Goal: Task Accomplishment & Management: Use online tool/utility

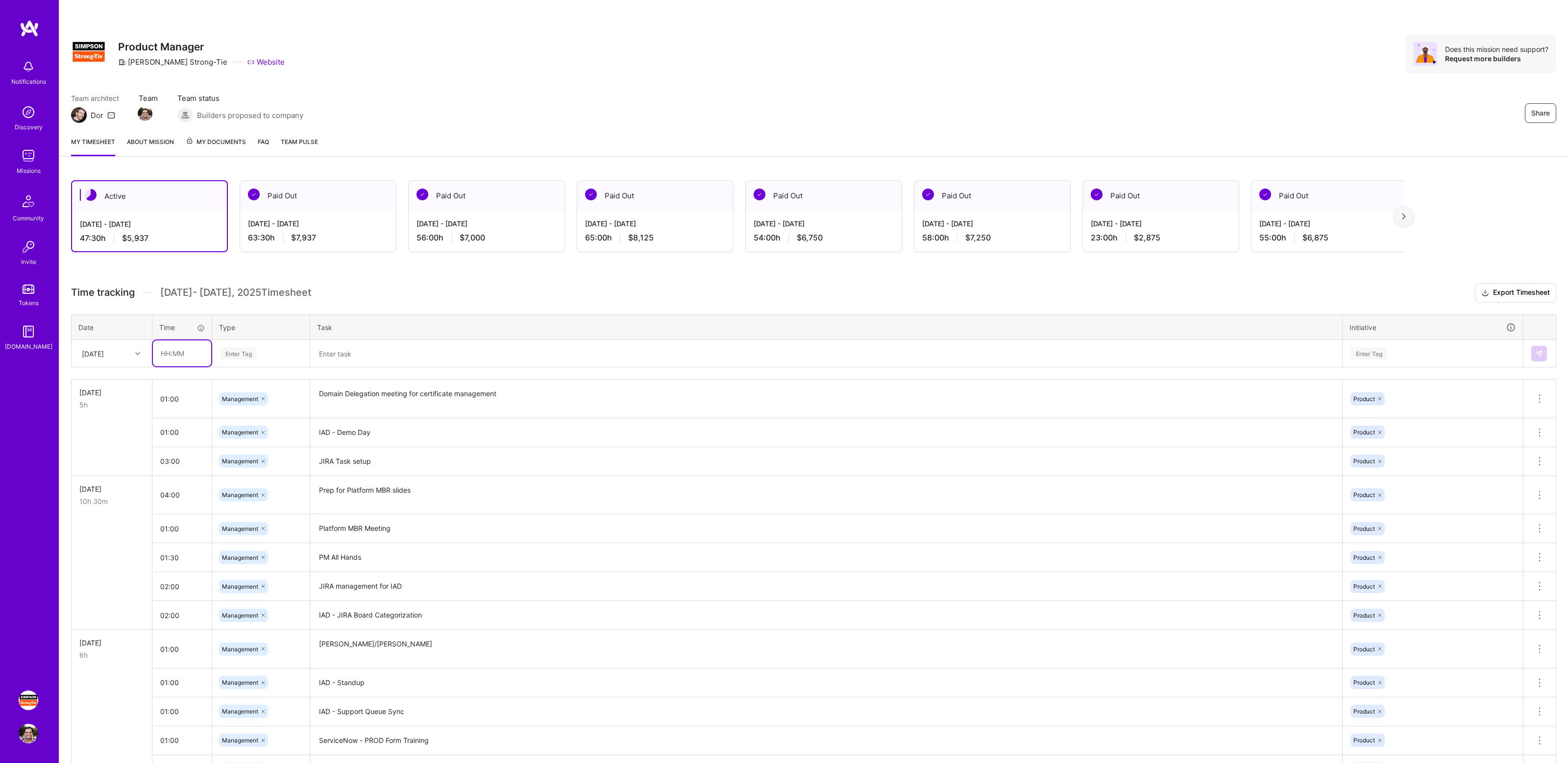
click at [169, 354] on input "text" at bounding box center [181, 353] width 58 height 26
click at [385, 285] on h3 "Time tracking [DATE] - [DATE] Timesheet Export Timesheet" at bounding box center [813, 293] width 1485 height 20
click at [167, 356] on input "text" at bounding box center [181, 353] width 58 height 26
type input "02:00"
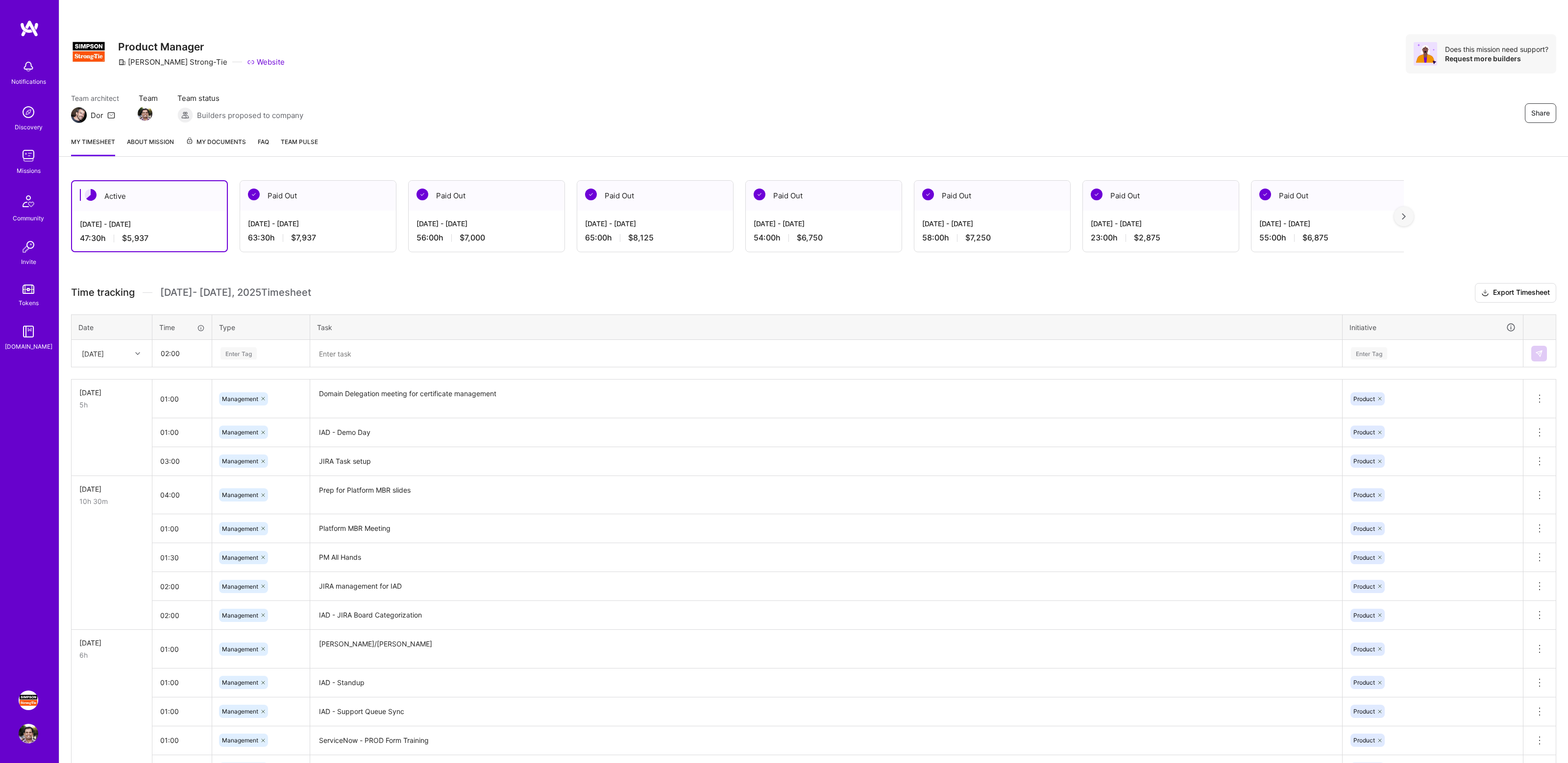
click at [293, 347] on div "Enter Tag" at bounding box center [261, 353] width 82 height 12
click at [254, 498] on span "Management" at bounding box center [240, 500] width 46 height 13
click at [374, 348] on textarea at bounding box center [826, 353] width 1030 height 26
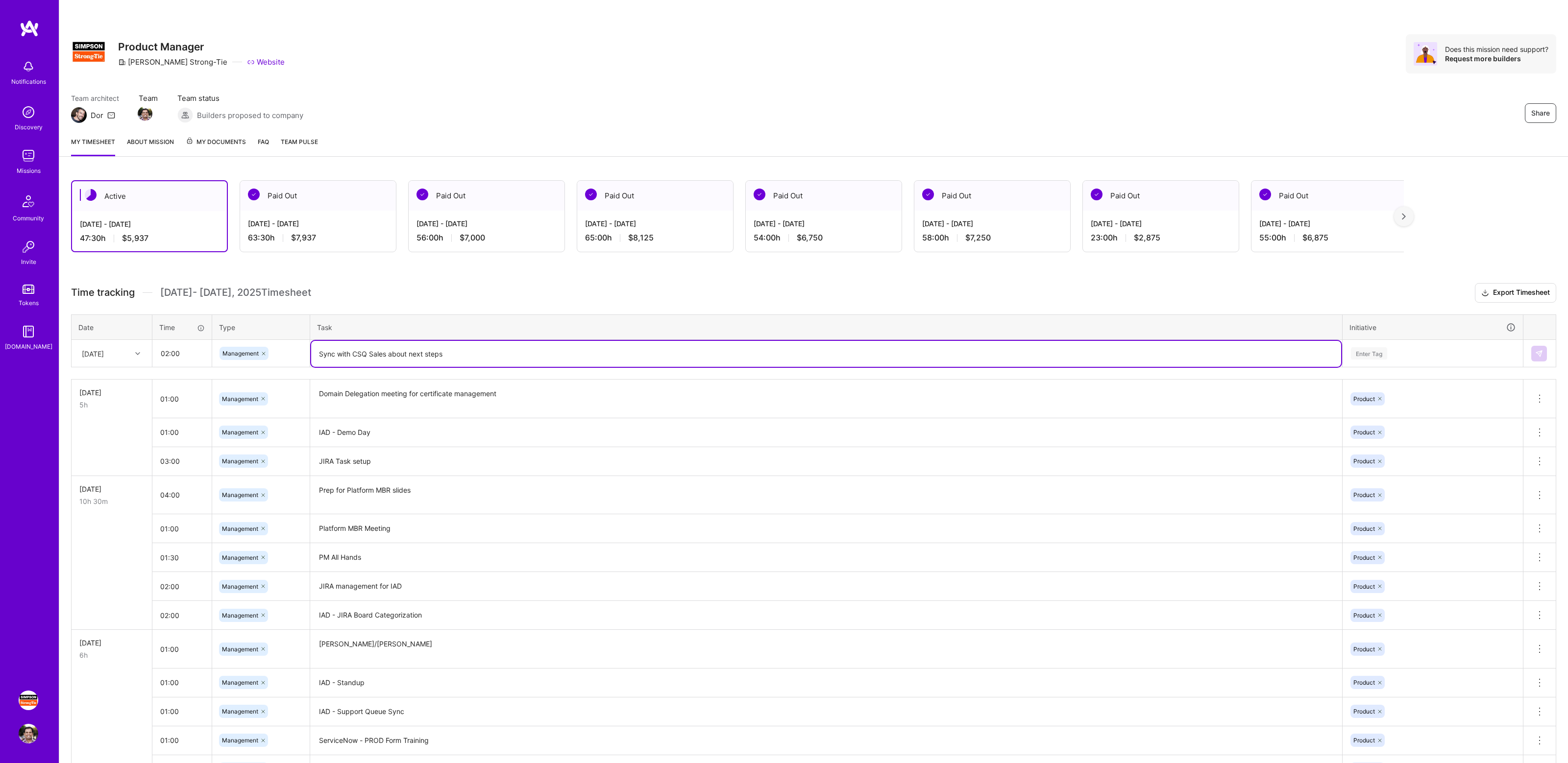
type textarea "Sync with CSQ Sales about next steps"
click at [1395, 351] on div "Enter Tag" at bounding box center [1432, 353] width 166 height 12
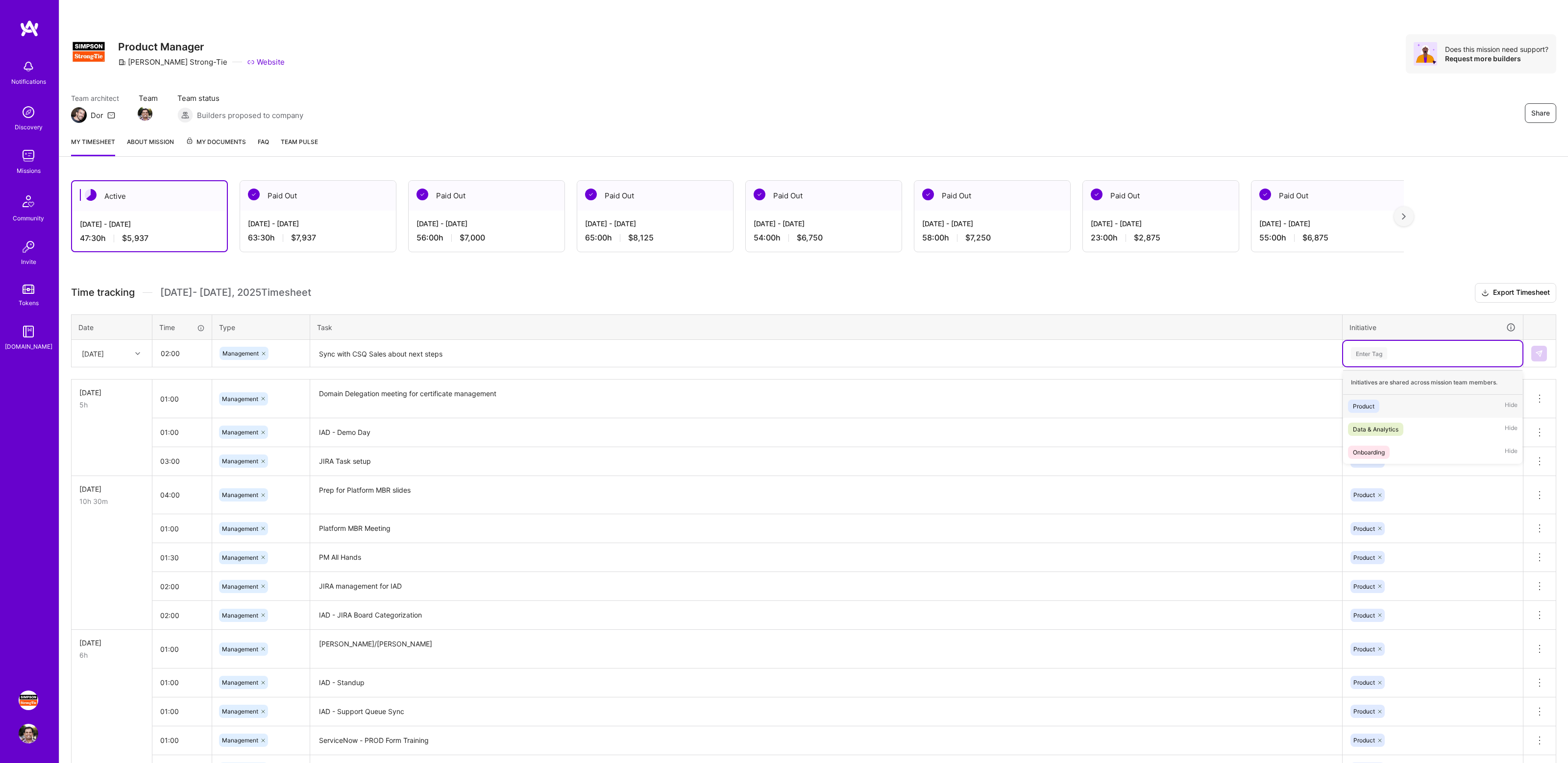
click at [1394, 406] on div "Product Hide" at bounding box center [1432, 406] width 180 height 23
click at [1531, 357] on button at bounding box center [1538, 353] width 16 height 16
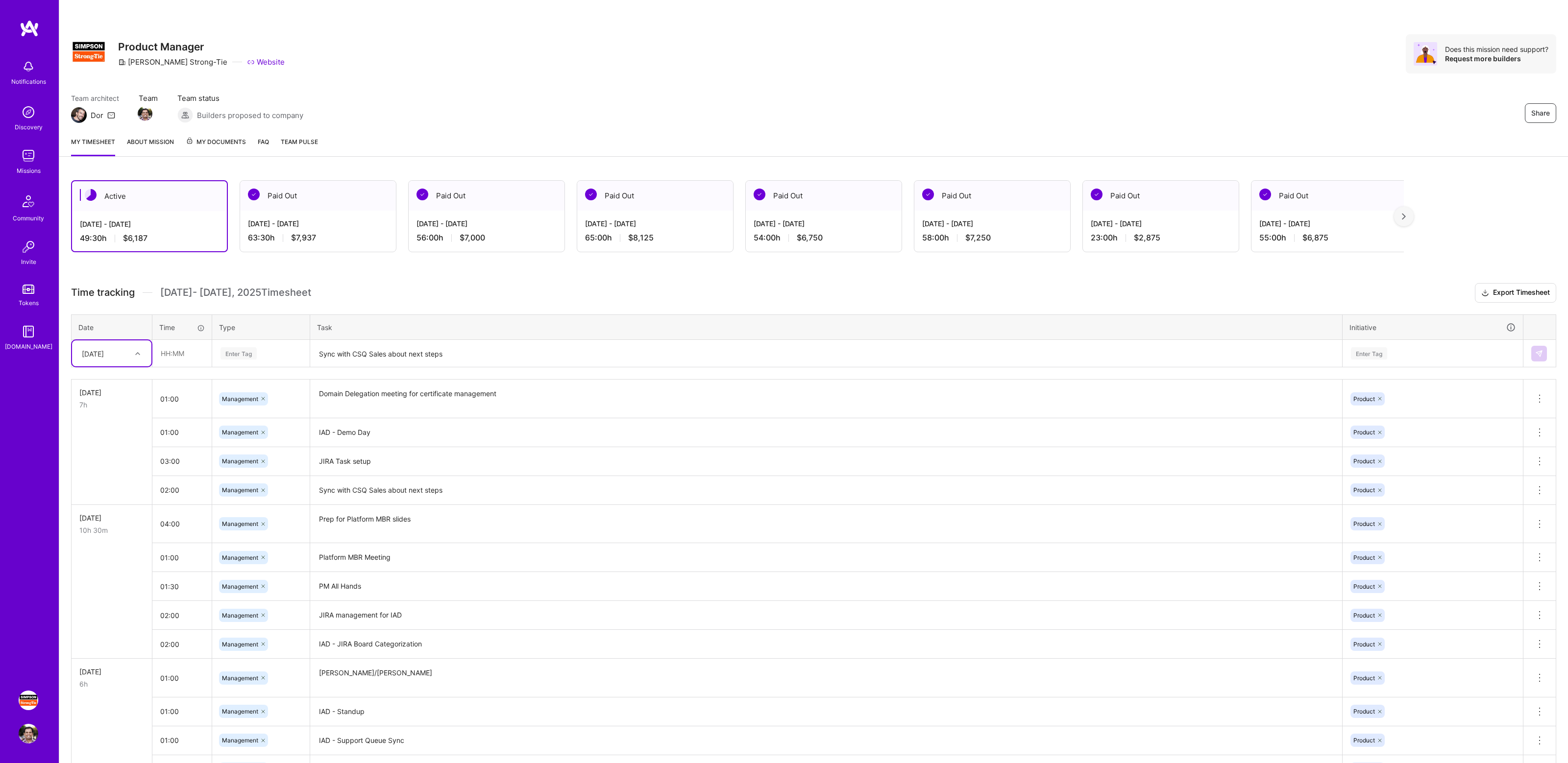
click at [1327, 113] on div "Team architect Dor Team Team status Builders proposed to company Share" at bounding box center [813, 108] width 1485 height 30
click at [1260, 97] on div "Team architect Dor Team Team status Builders proposed to company Share" at bounding box center [813, 108] width 1485 height 30
